Goal: Information Seeking & Learning: Learn about a topic

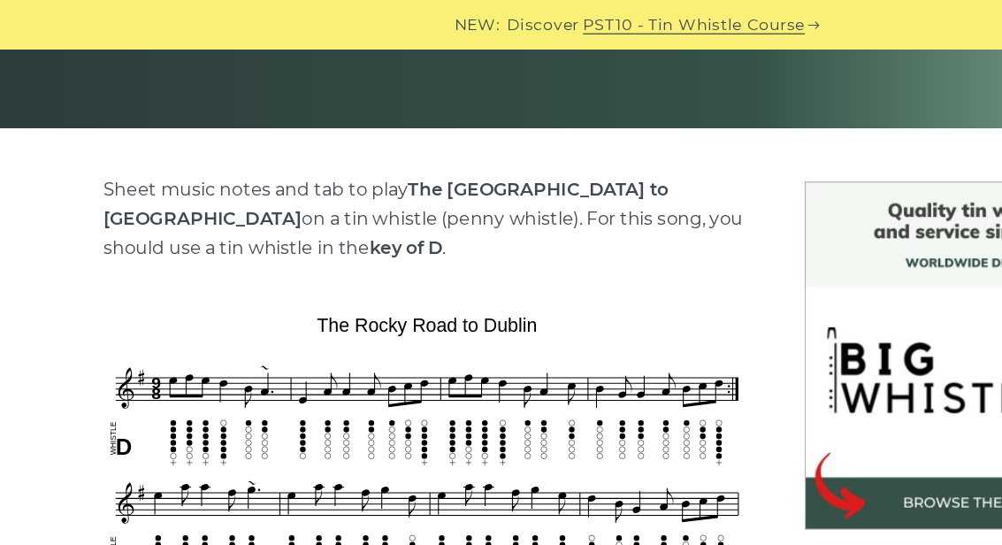
scroll to position [363, 0]
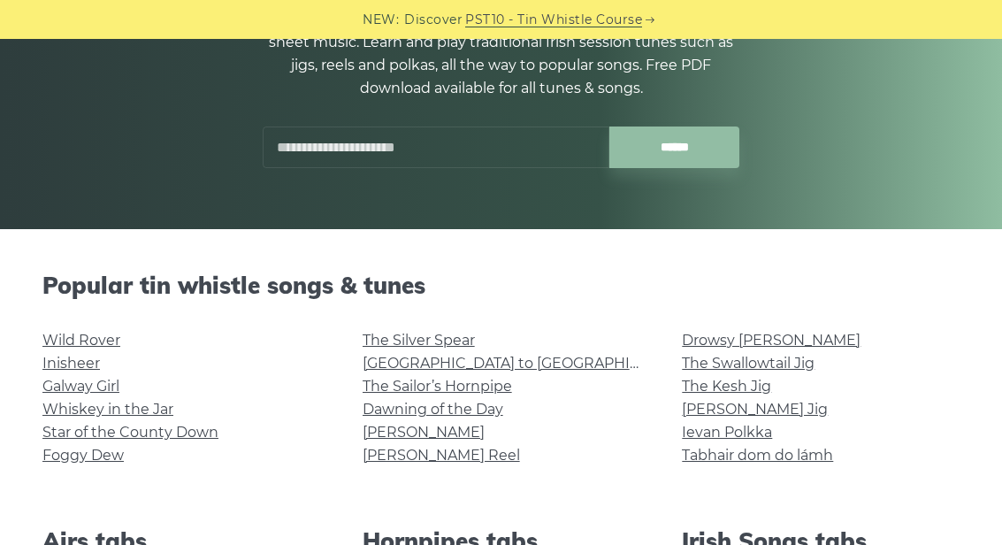
scroll to position [218, 0]
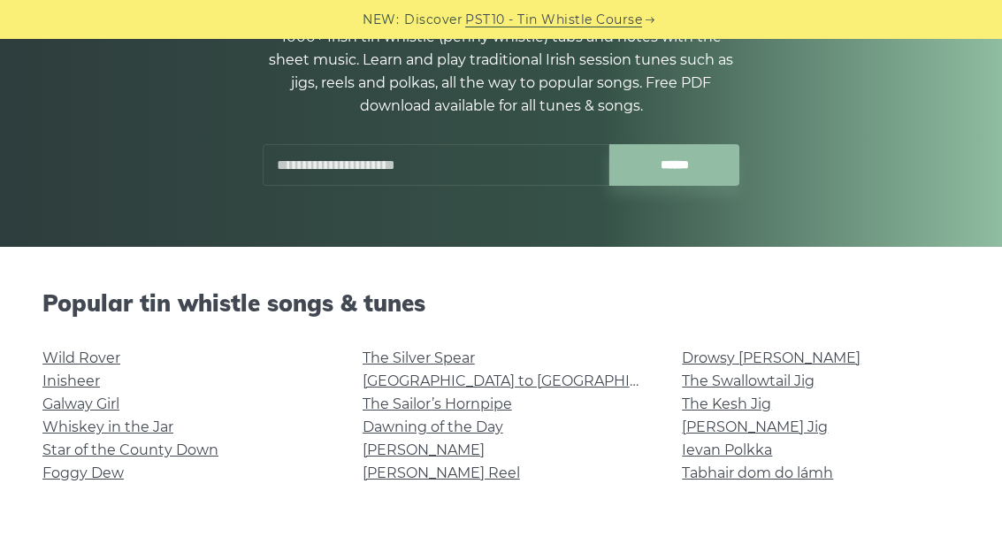
click at [465, 184] on input "text" at bounding box center [436, 165] width 347 height 42
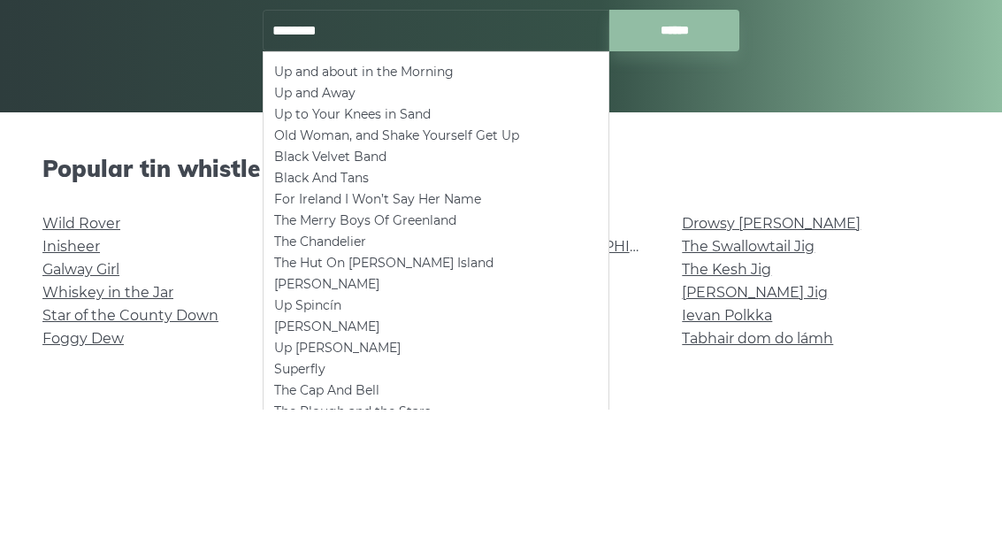
click at [315, 218] on li "Up and Away" at bounding box center [436, 228] width 324 height 21
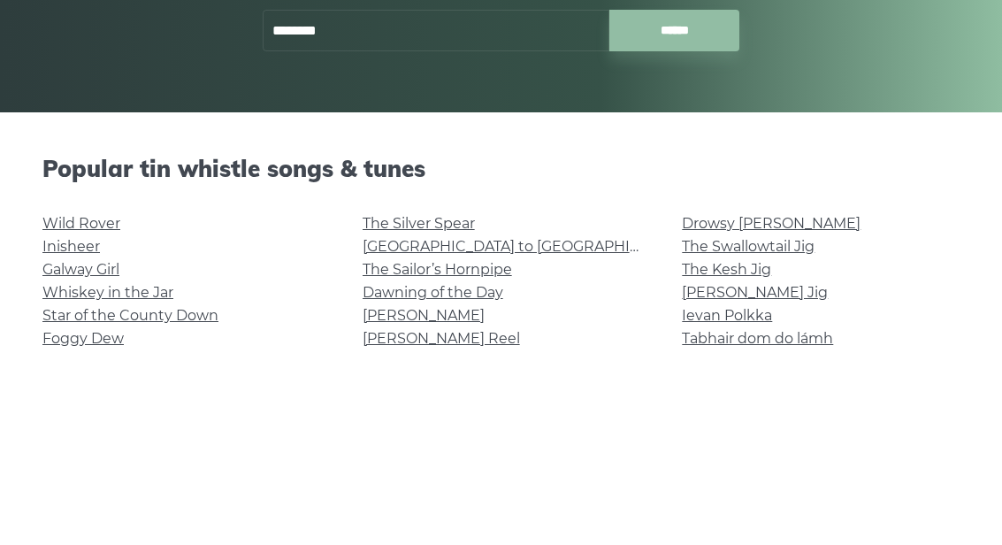
type input "**********"
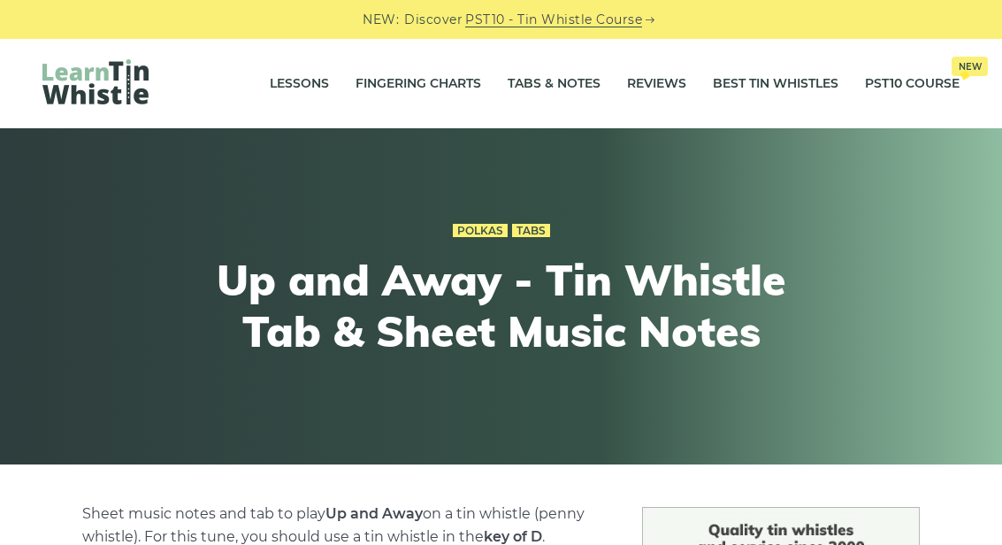
click at [442, 97] on link "Fingering Charts" at bounding box center [419, 84] width 126 height 44
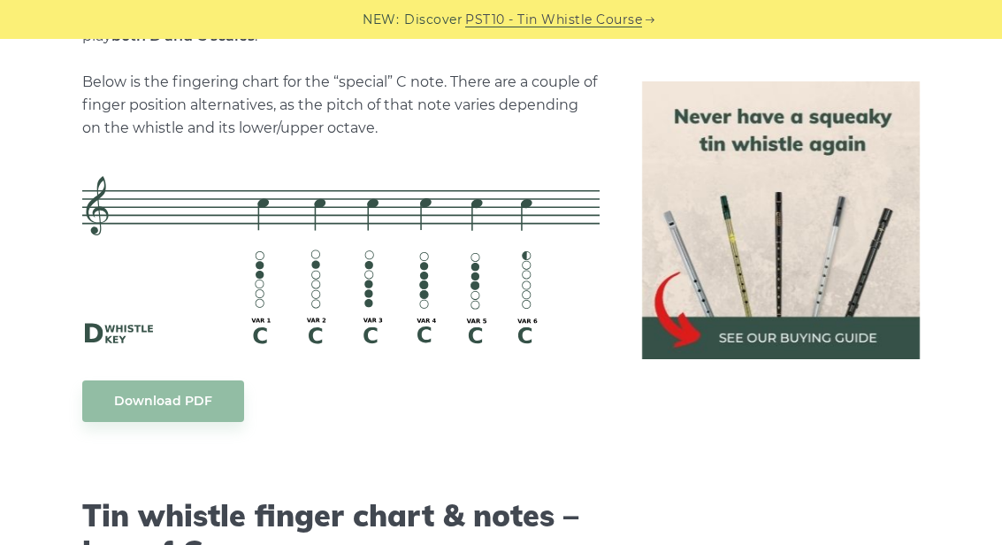
scroll to position [4148, 0]
